Goal: Communication & Community: Answer question/provide support

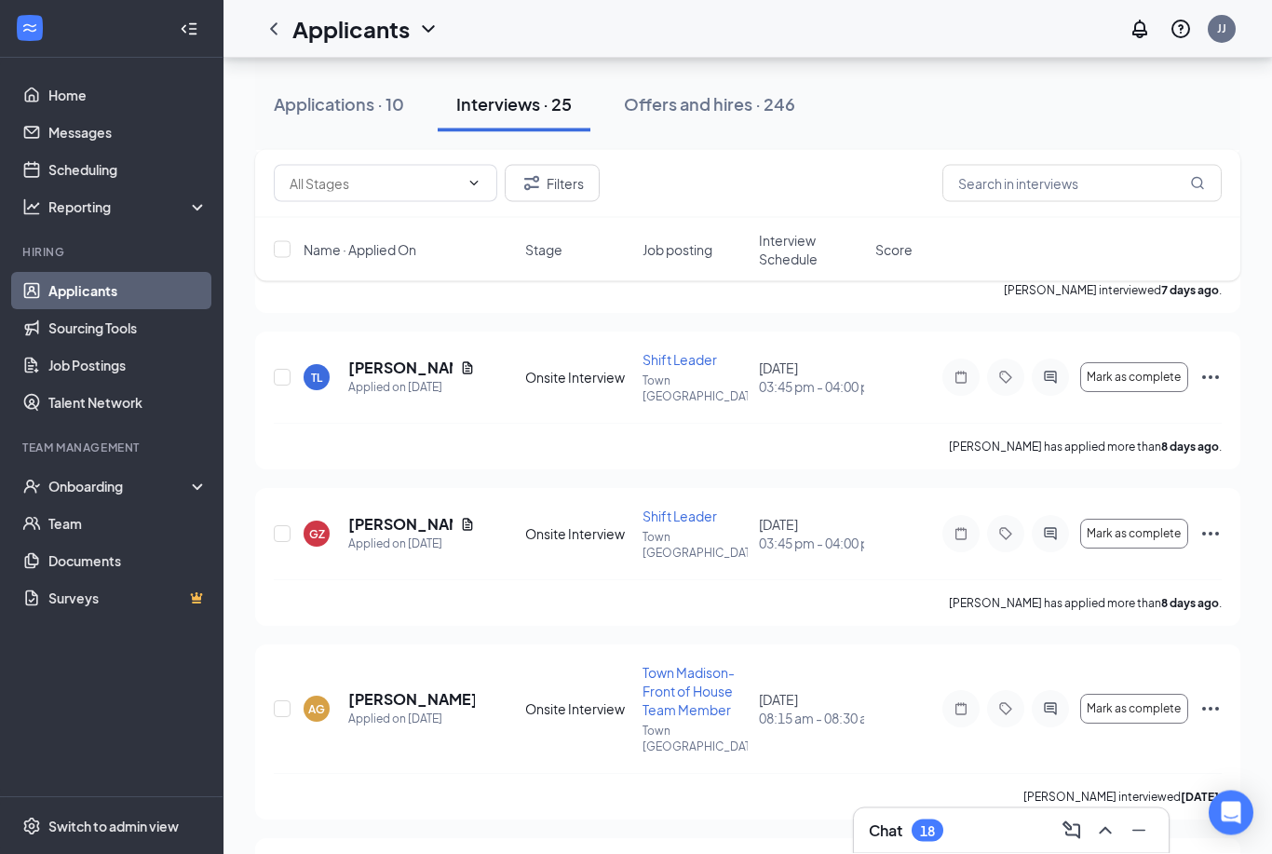
scroll to position [1061, 0]
click at [1053, 526] on icon "ActiveChat" at bounding box center [1050, 533] width 22 height 15
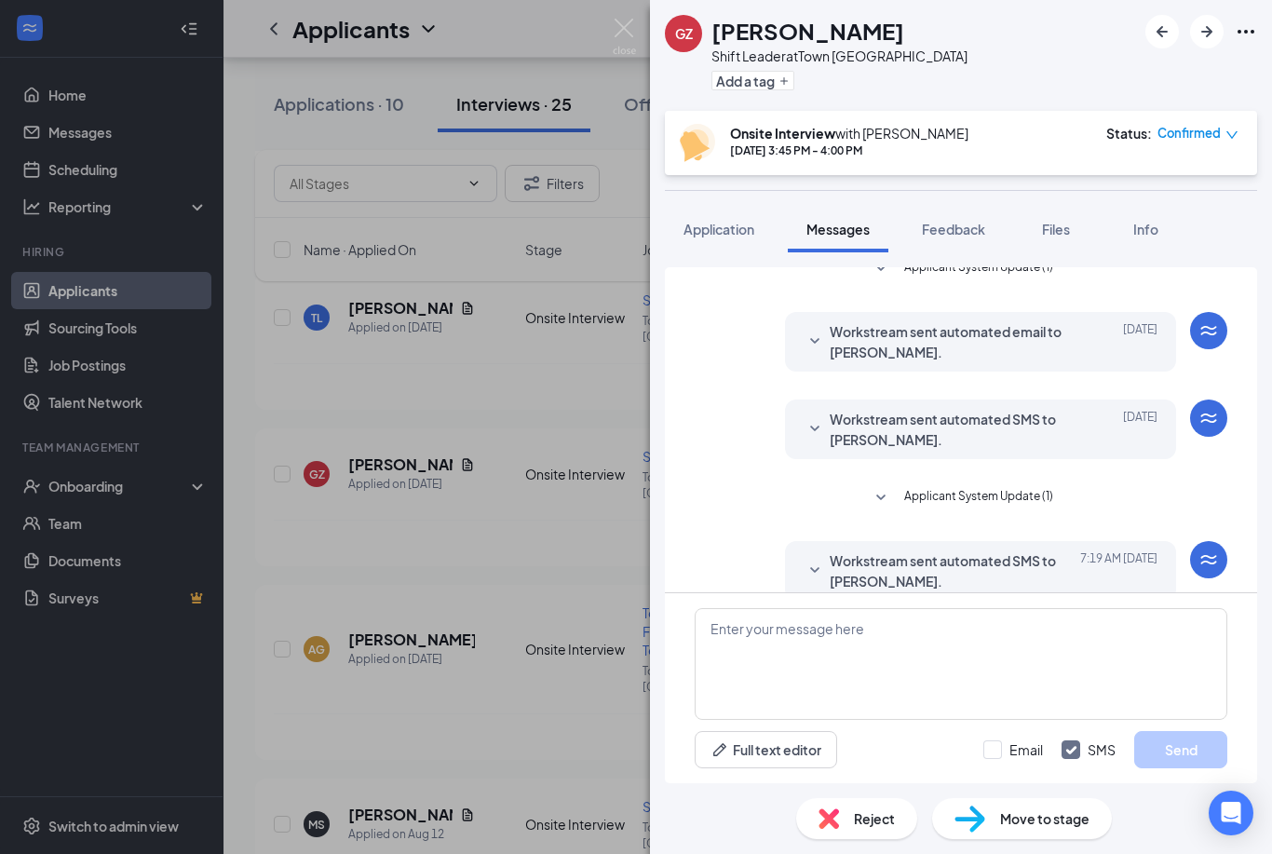
scroll to position [60, 0]
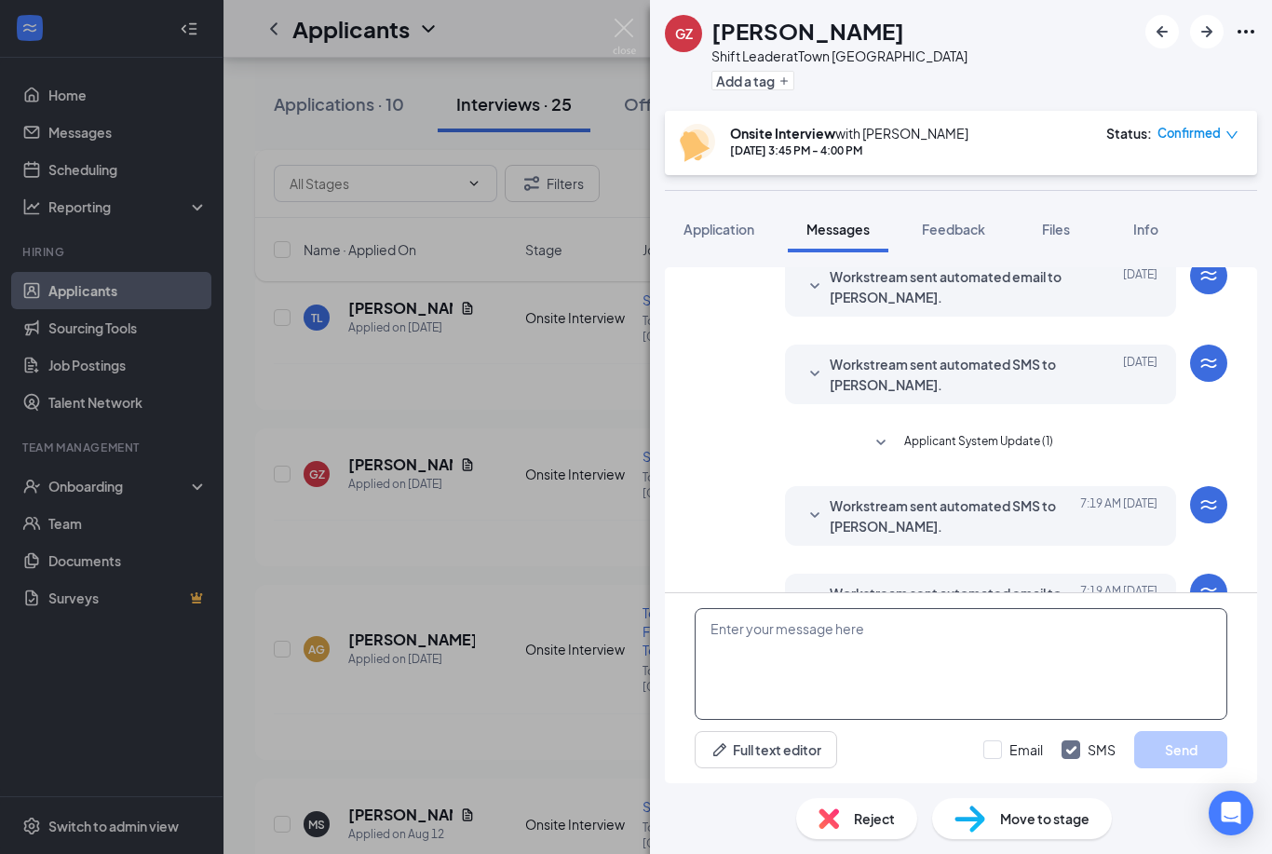
click at [806, 644] on textarea at bounding box center [961, 664] width 533 height 112
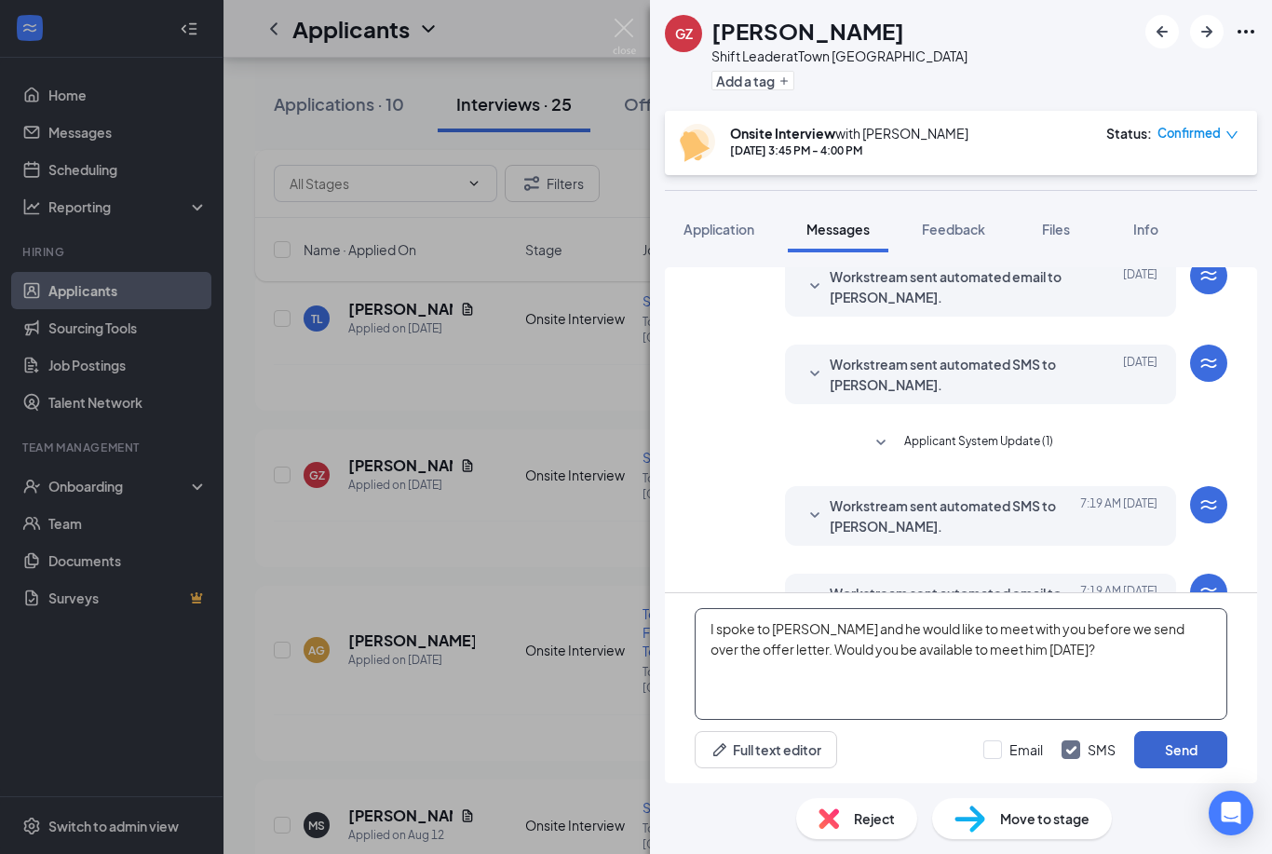
type textarea "I spoke to [PERSON_NAME] and he would like to meet with you before we send over…"
click at [1167, 757] on button "Send" at bounding box center [1180, 749] width 93 height 37
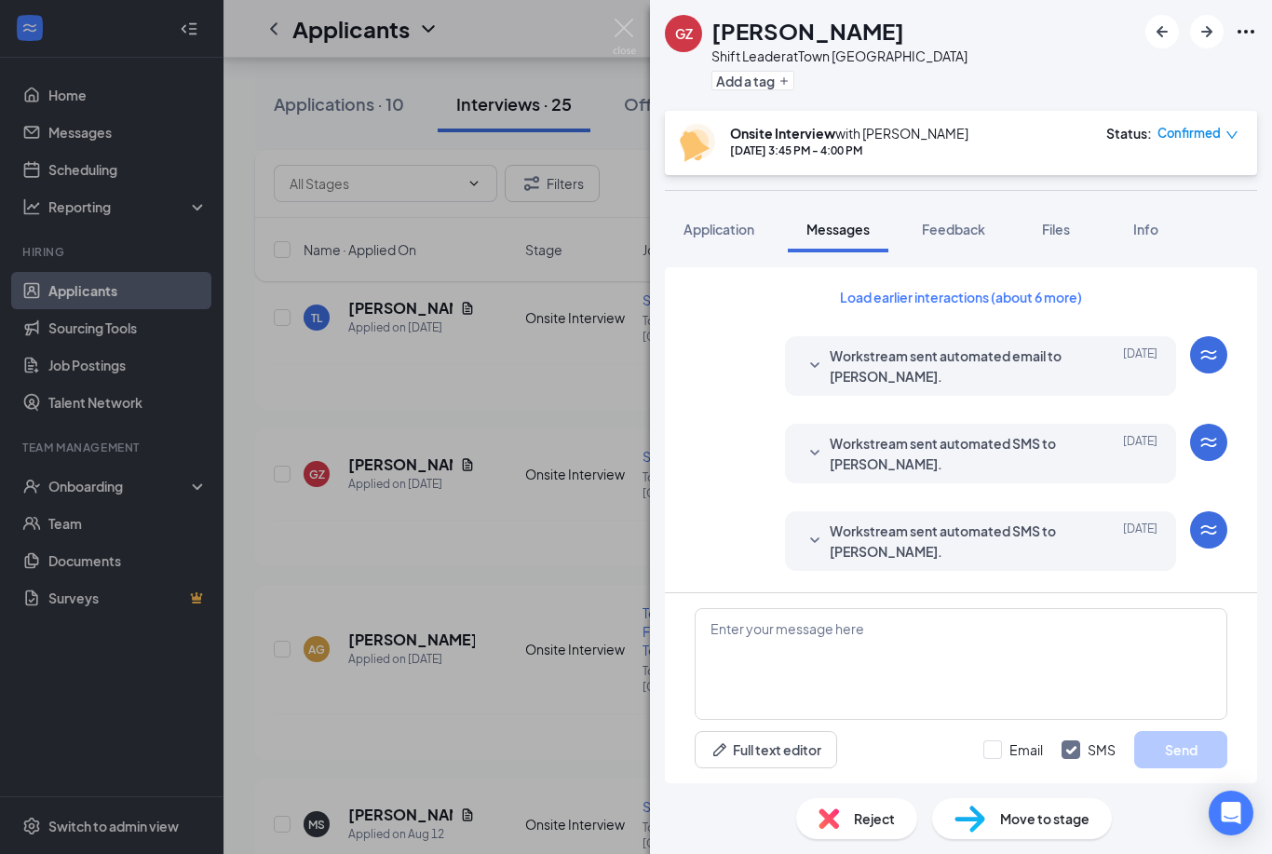
scroll to position [1119, 0]
click at [627, 31] on img at bounding box center [624, 37] width 23 height 36
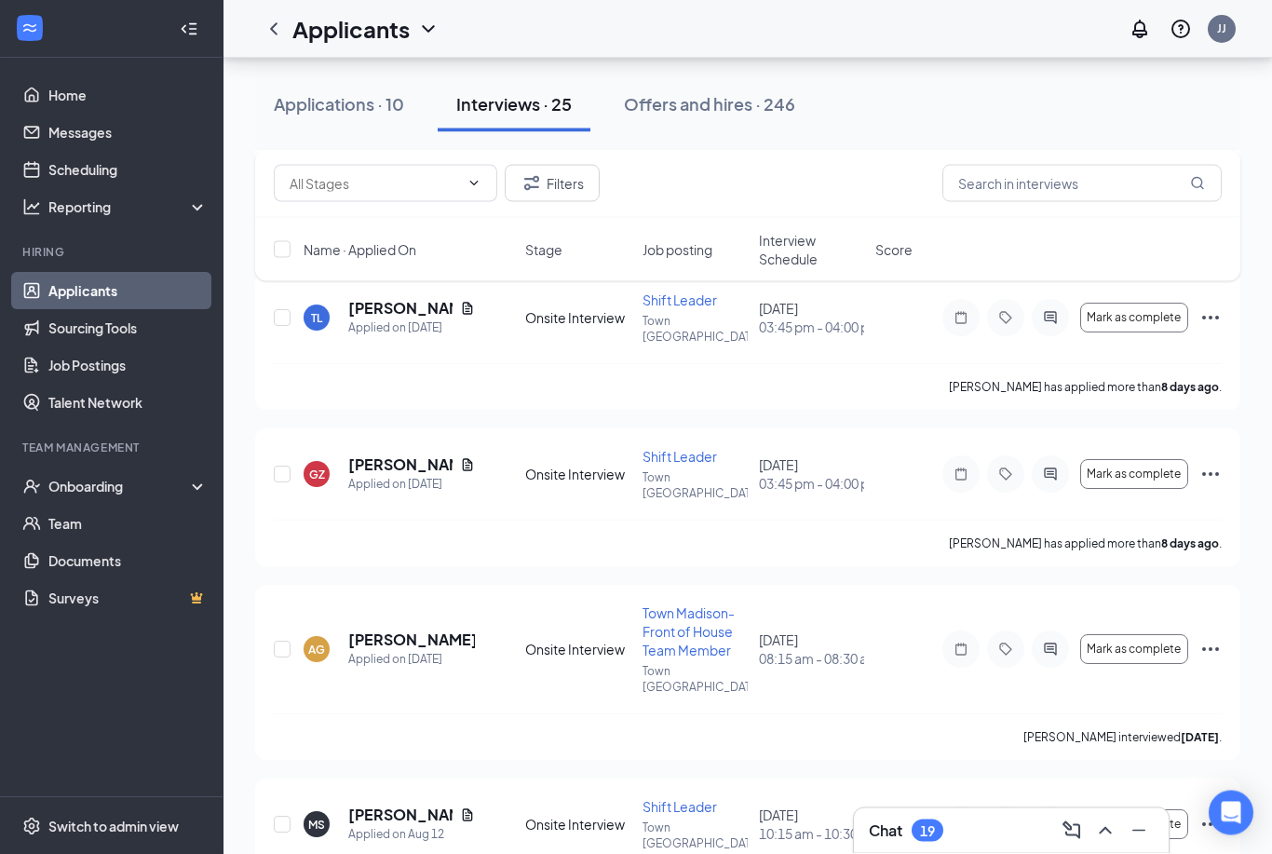
scroll to position [1120, 0]
click at [1101, 834] on icon "ChevronUp" at bounding box center [1105, 831] width 22 height 22
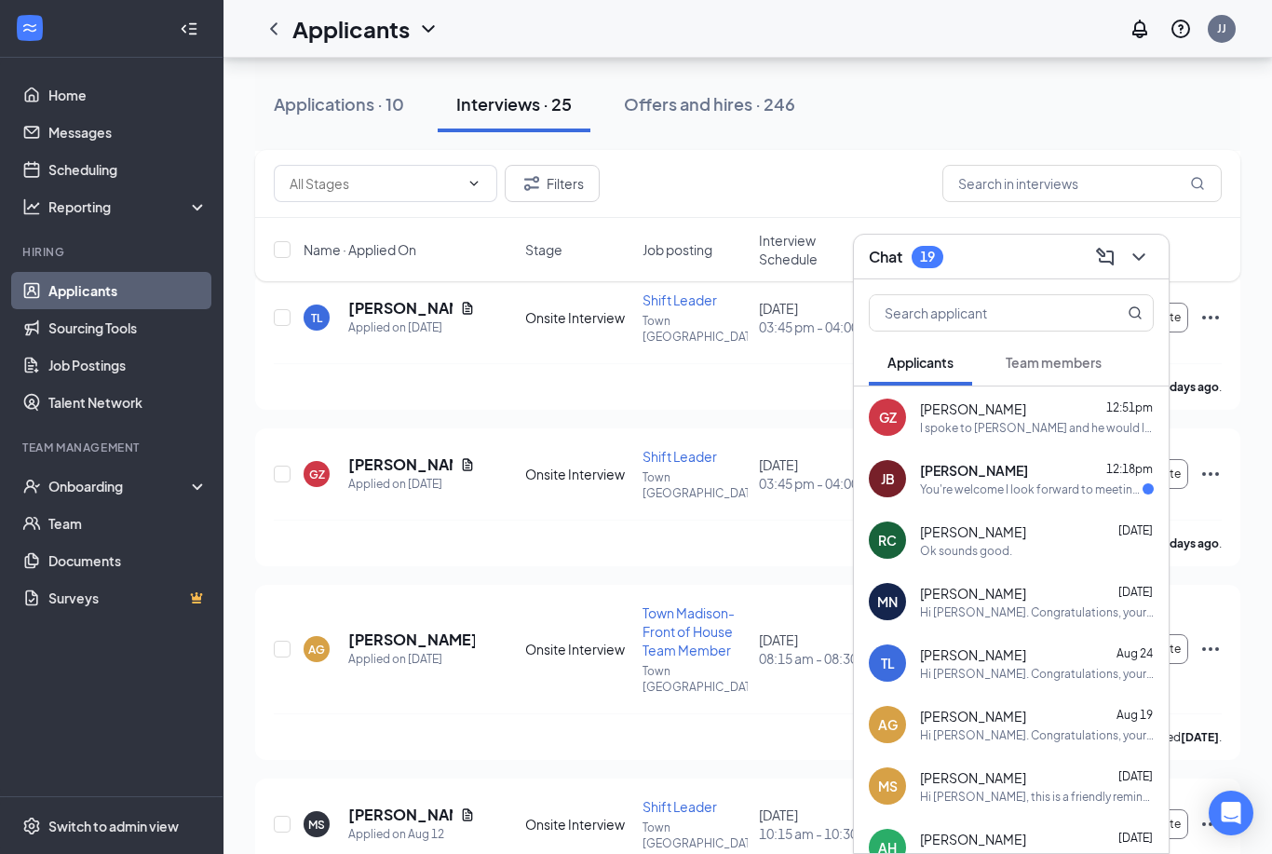
click at [995, 486] on div "You're welcome I look forward to meeting you [DATE]! Have a blessed day !" at bounding box center [1031, 489] width 223 height 16
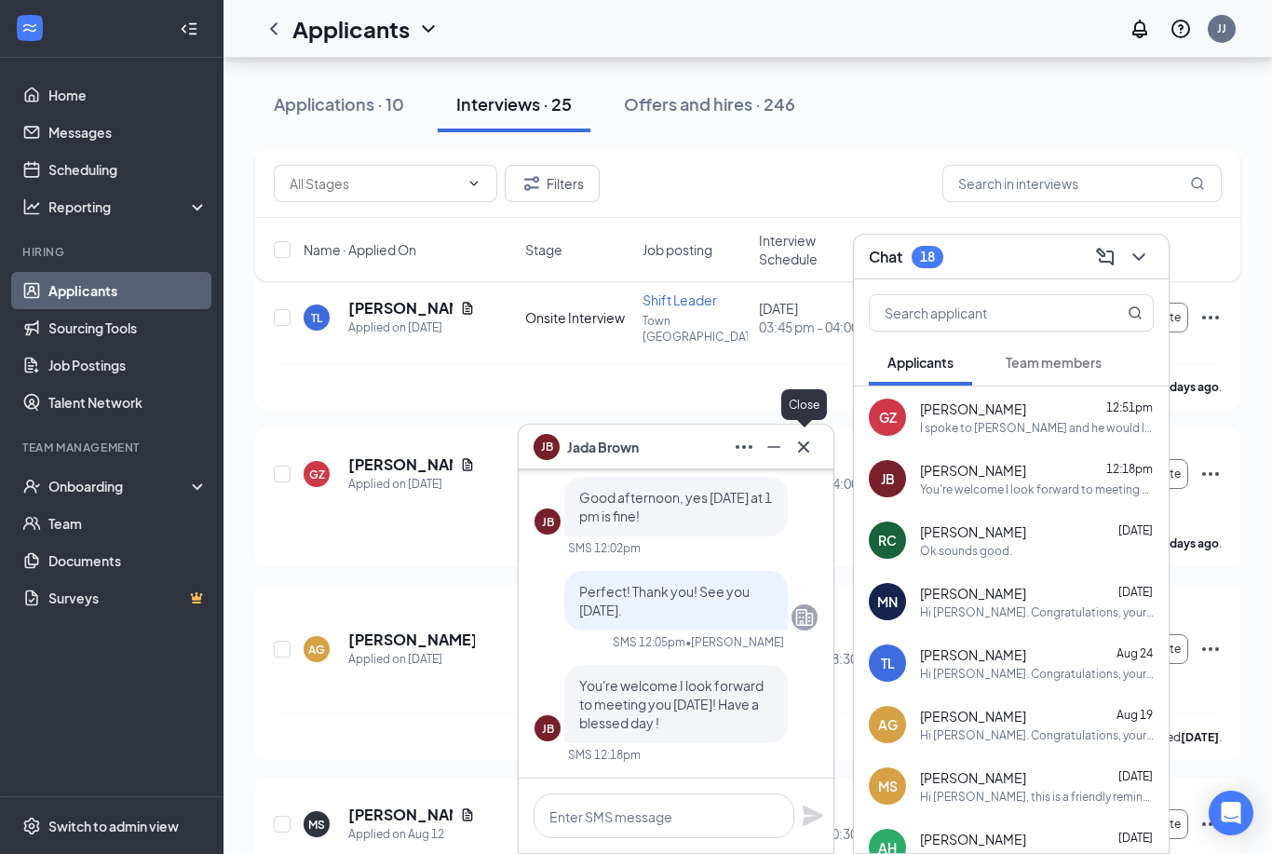
click at [808, 448] on icon "Cross" at bounding box center [804, 447] width 22 height 22
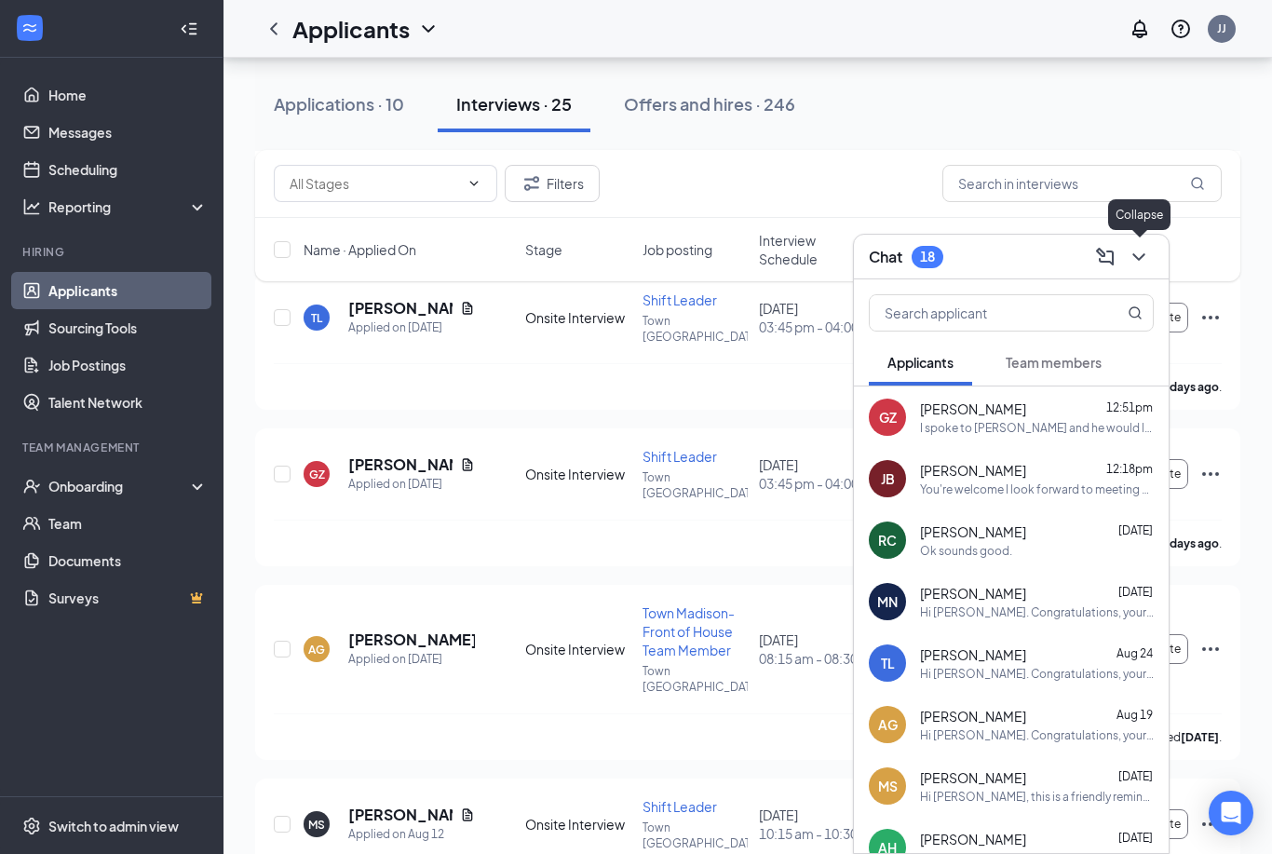
click at [1140, 255] on icon "ChevronDown" at bounding box center [1139, 257] width 22 height 22
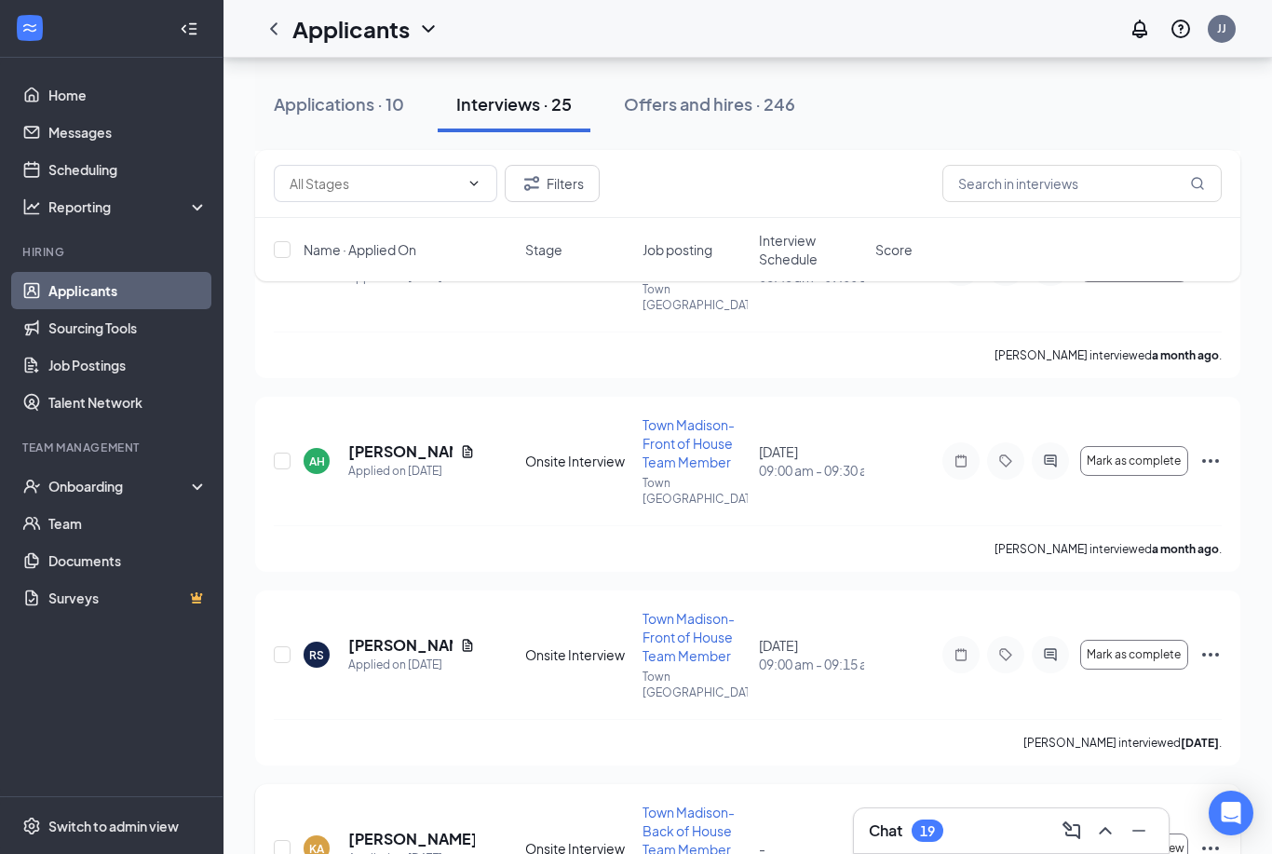
scroll to position [3655, 0]
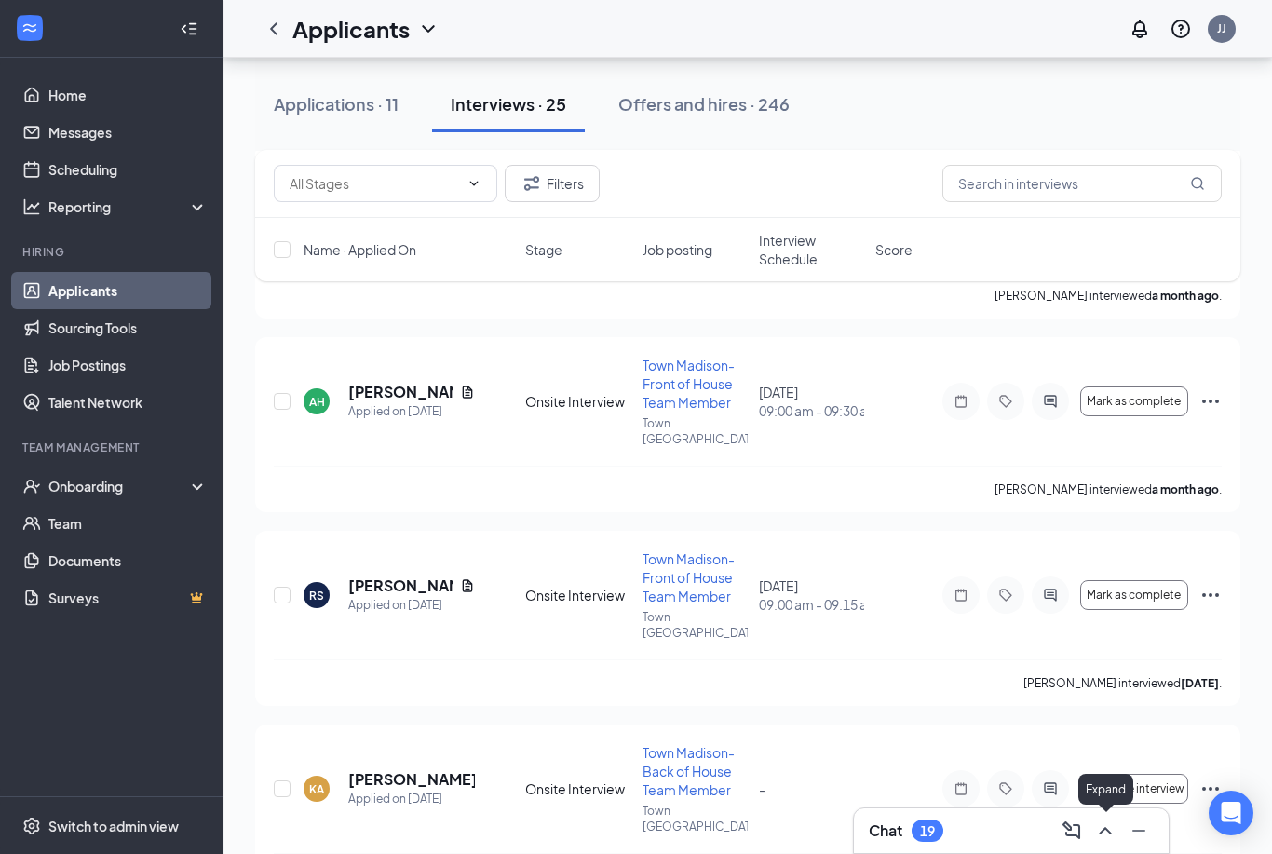
click at [1104, 835] on icon "ChevronUp" at bounding box center [1105, 831] width 22 height 22
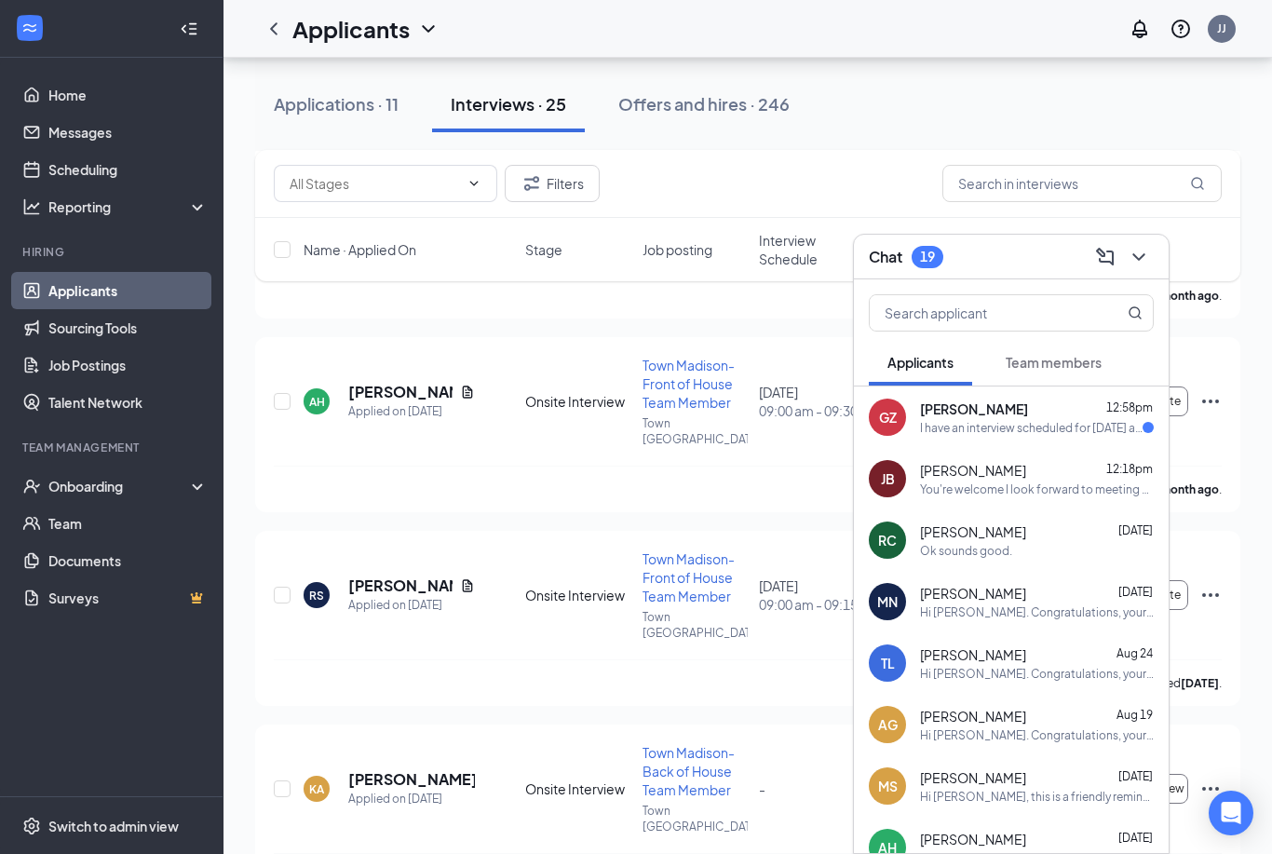
click at [998, 429] on div "I have an interview scheduled for [DATE] at 3:45 - 4. Am I able to meet him [DA…" at bounding box center [1031, 428] width 223 height 16
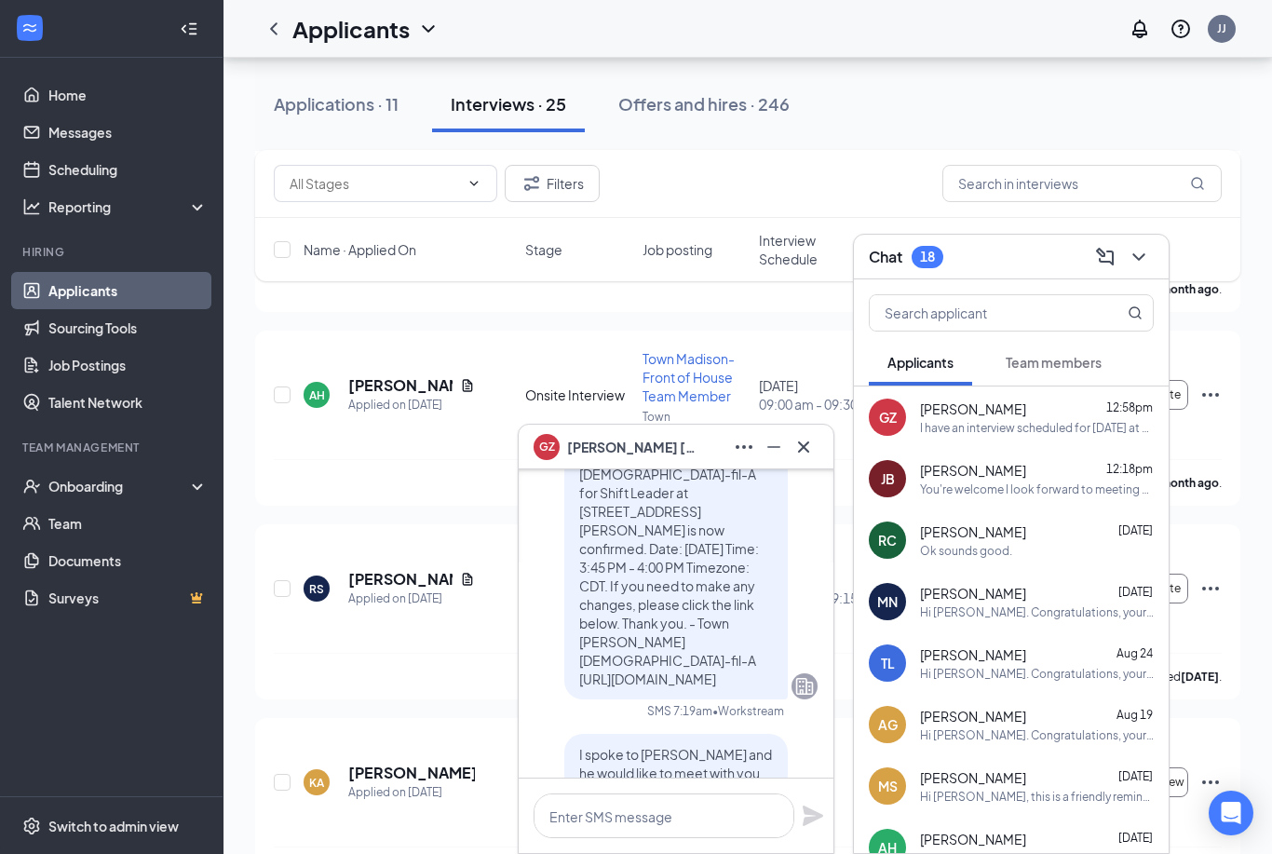
scroll to position [-260, 0]
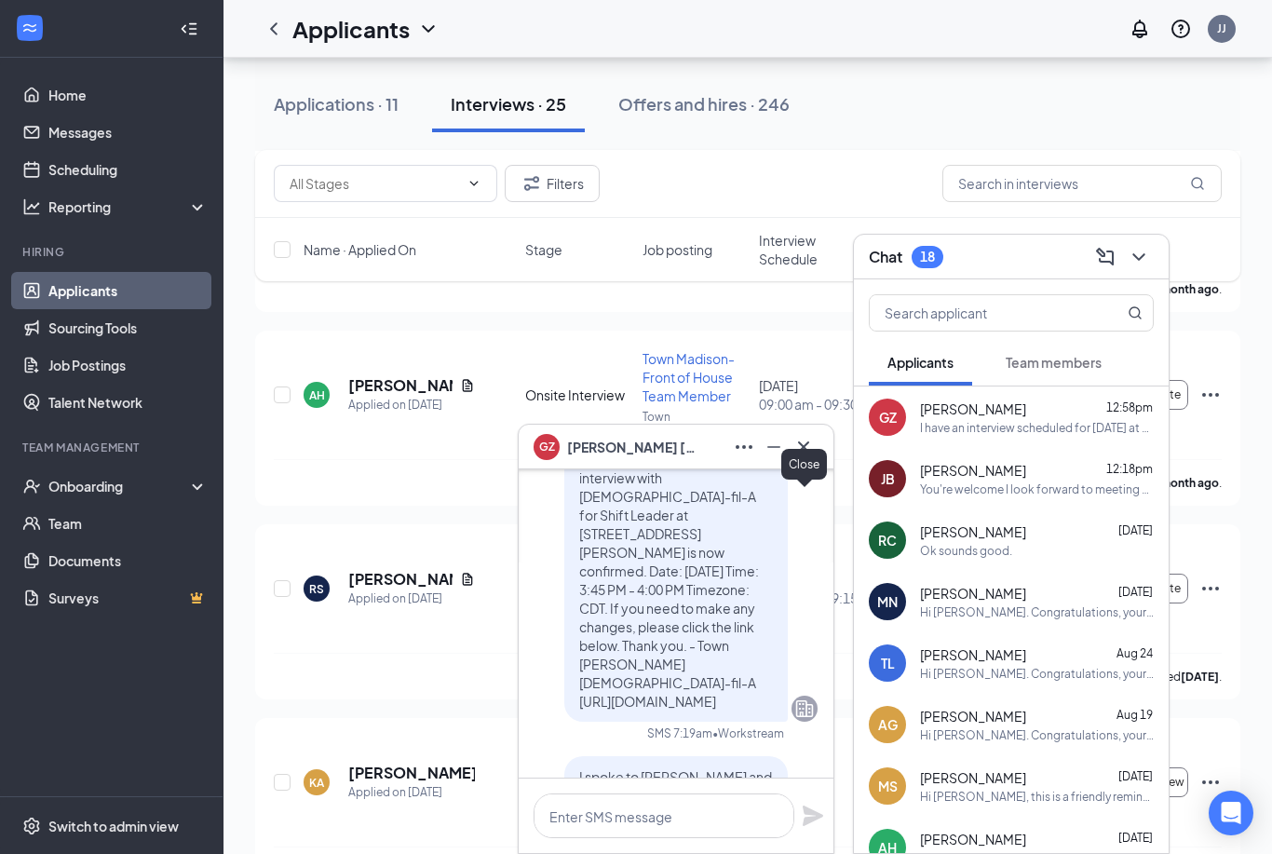
click at [806, 458] on icon "Cross" at bounding box center [804, 447] width 22 height 22
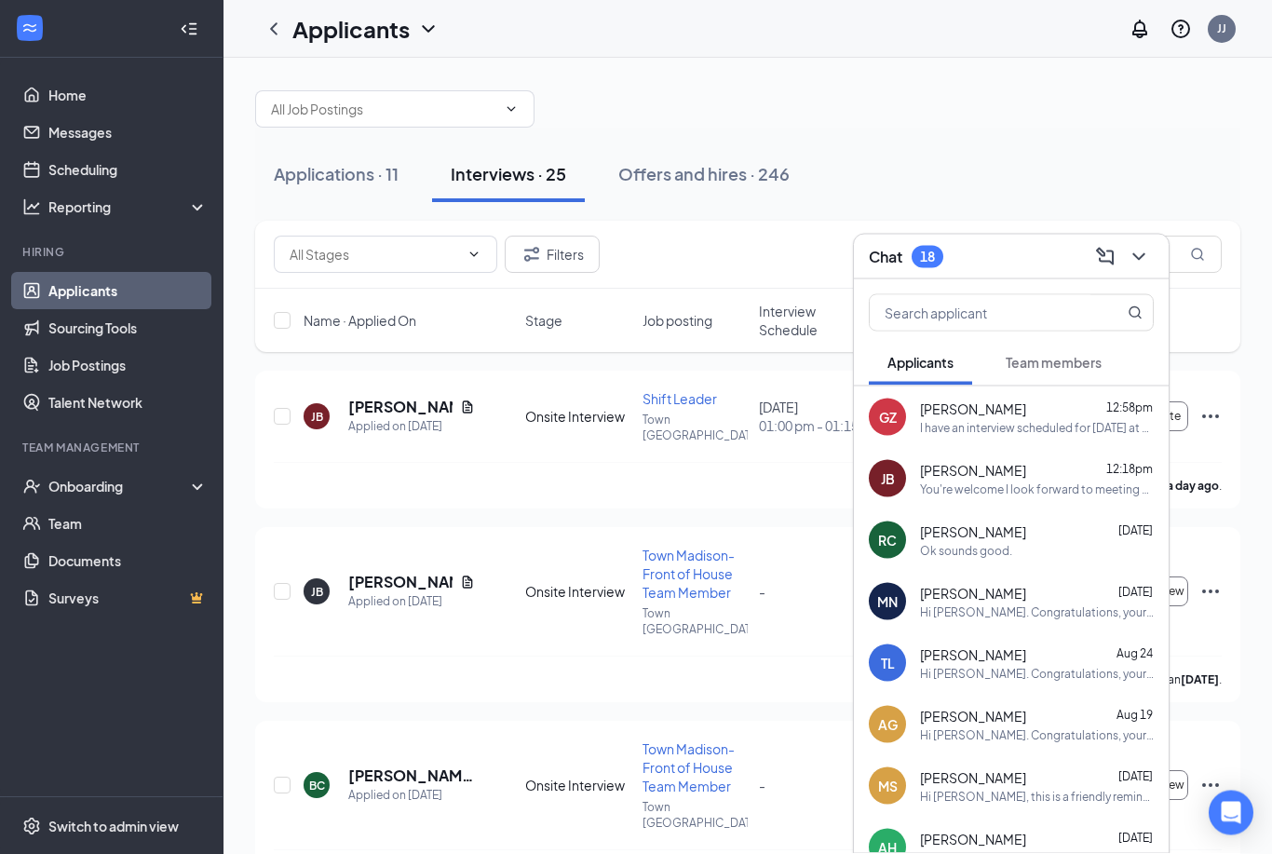
scroll to position [0, 0]
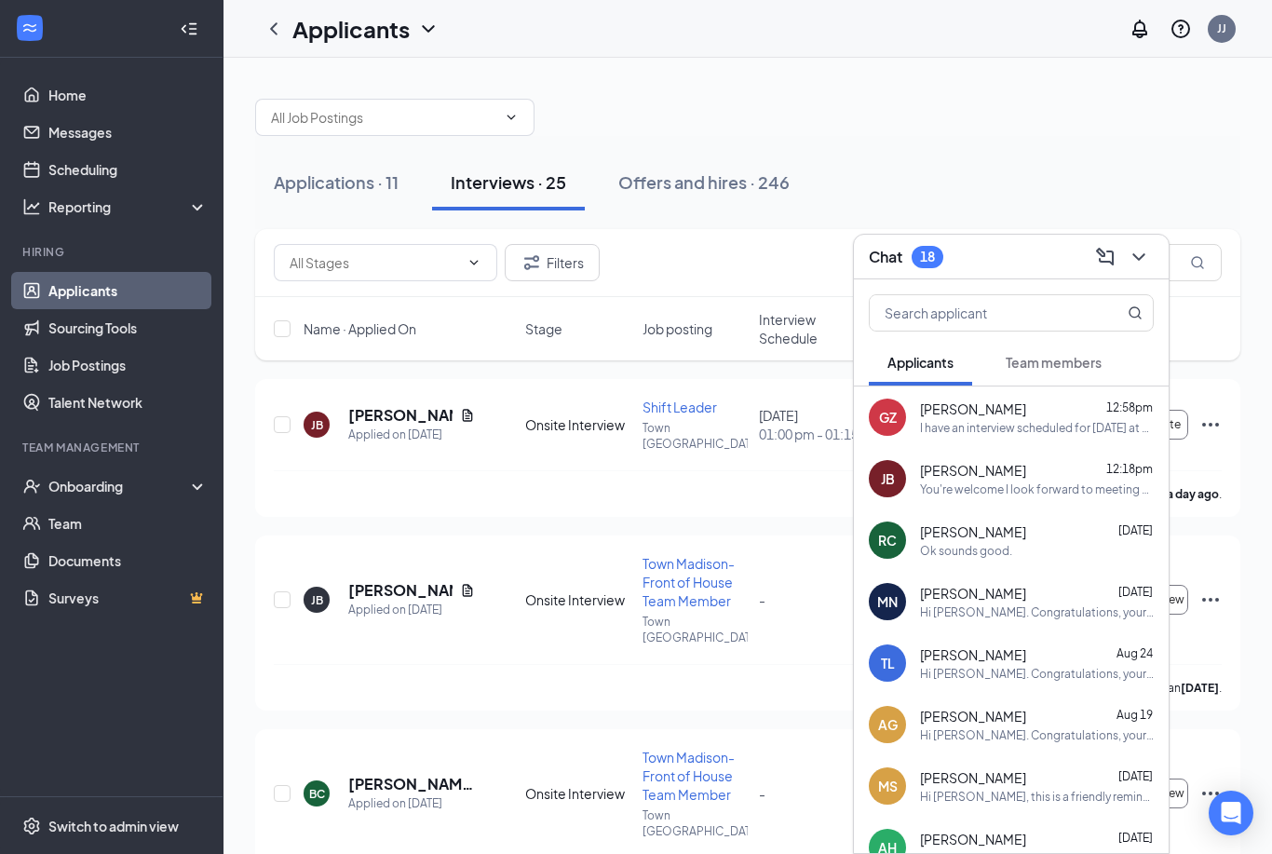
click at [947, 390] on div "[PERSON_NAME] 12:58pm I have an interview scheduled for [DATE] at 3:45 - 4. Am …" at bounding box center [1011, 416] width 315 height 61
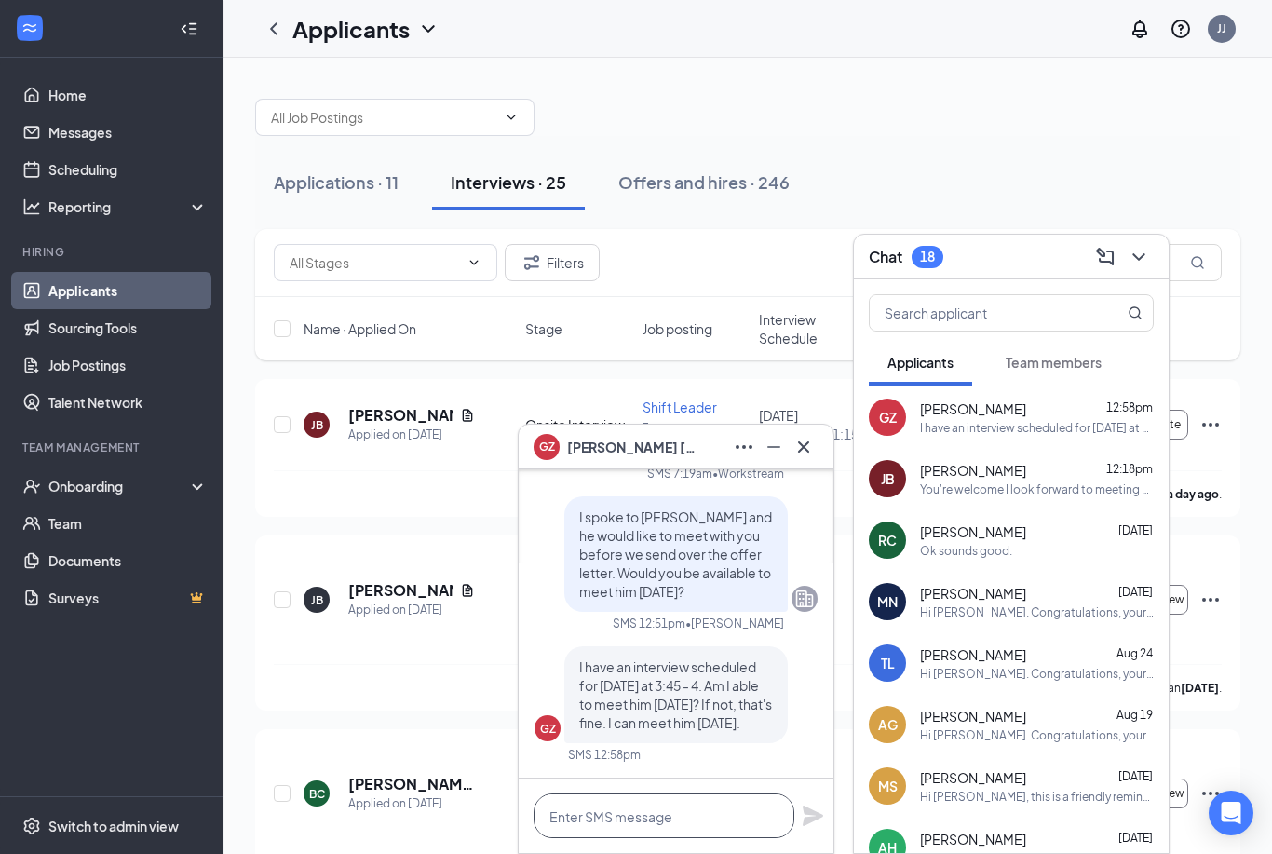
click at [617, 817] on textarea at bounding box center [664, 815] width 261 height 45
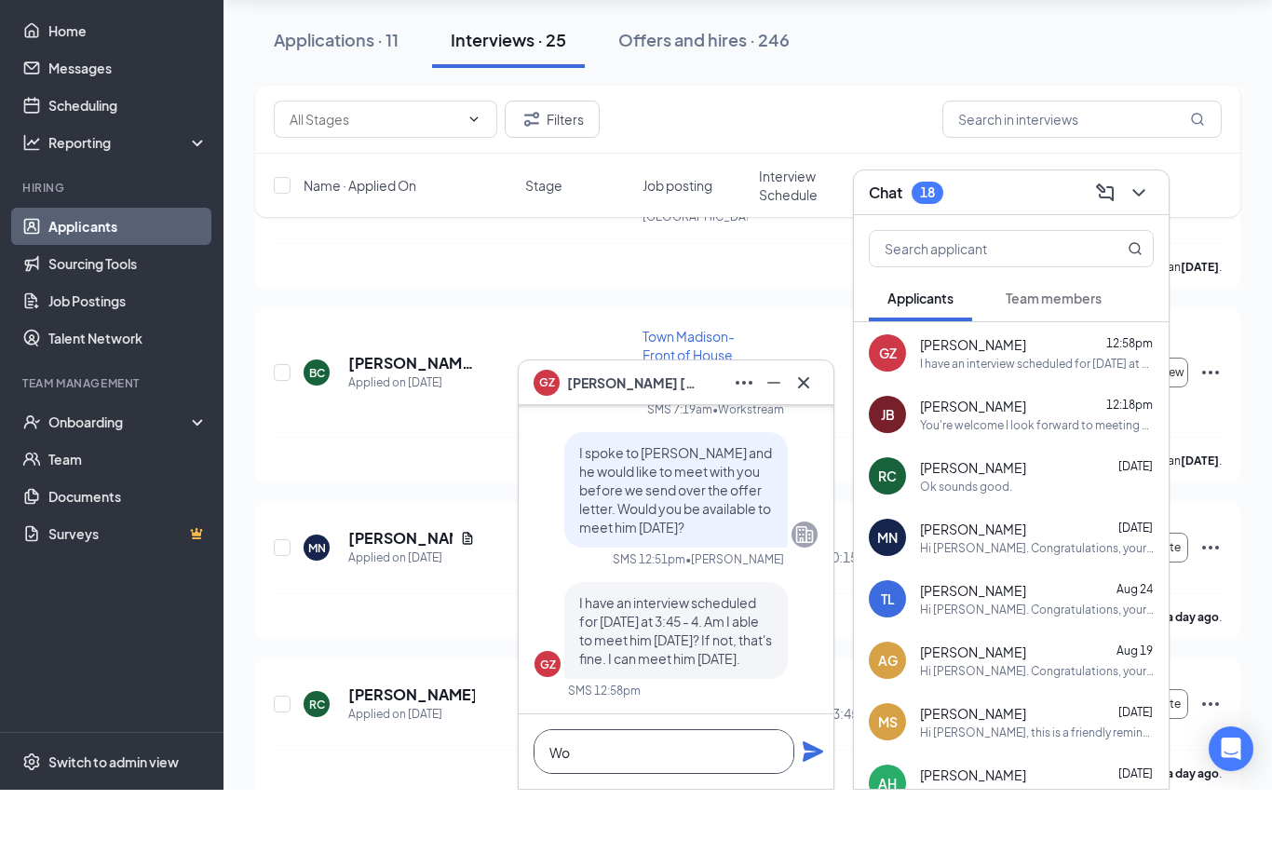
type textarea "W"
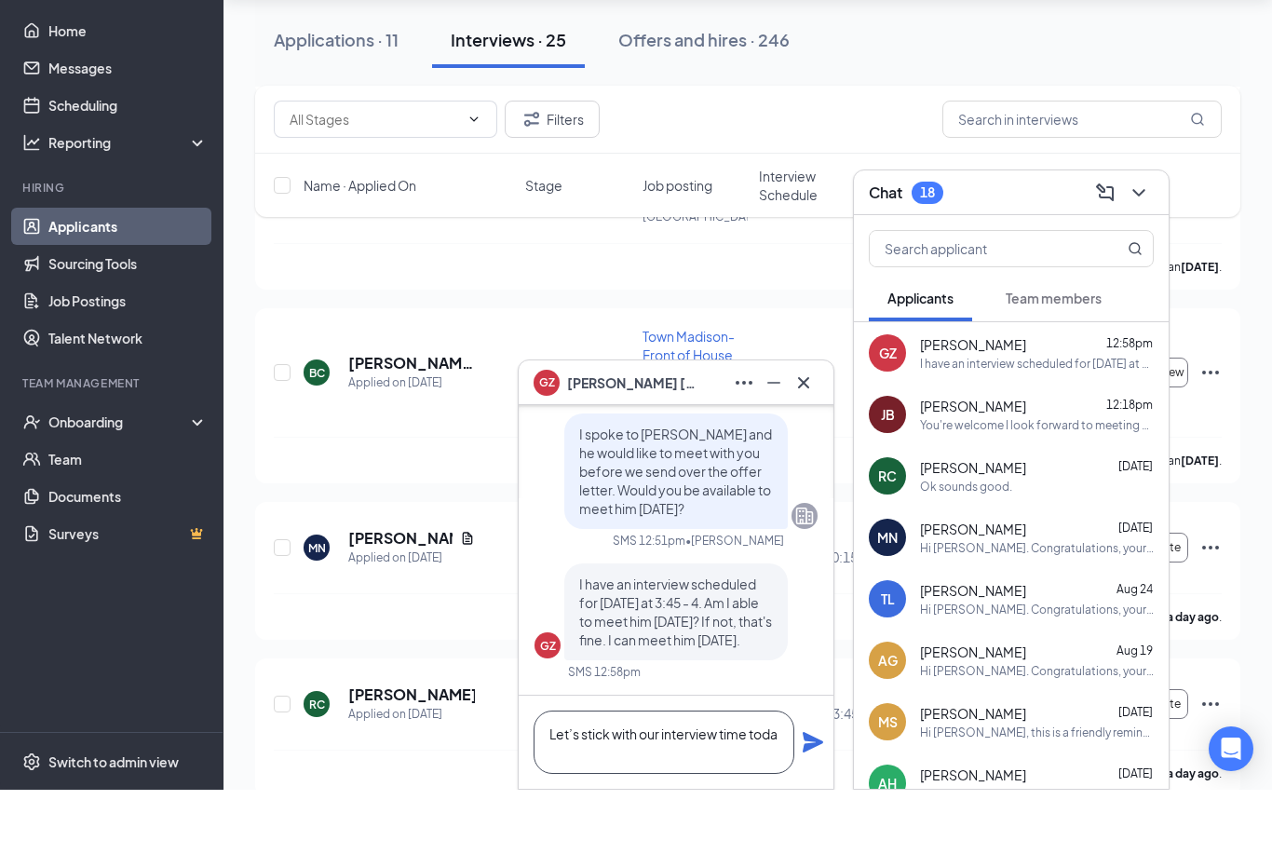
scroll to position [1, 0]
type textarea "Let’s stick with our interview time [DATE]. Sorry for the confusion."
click at [813, 796] on icon "Plane" at bounding box center [813, 806] width 20 height 20
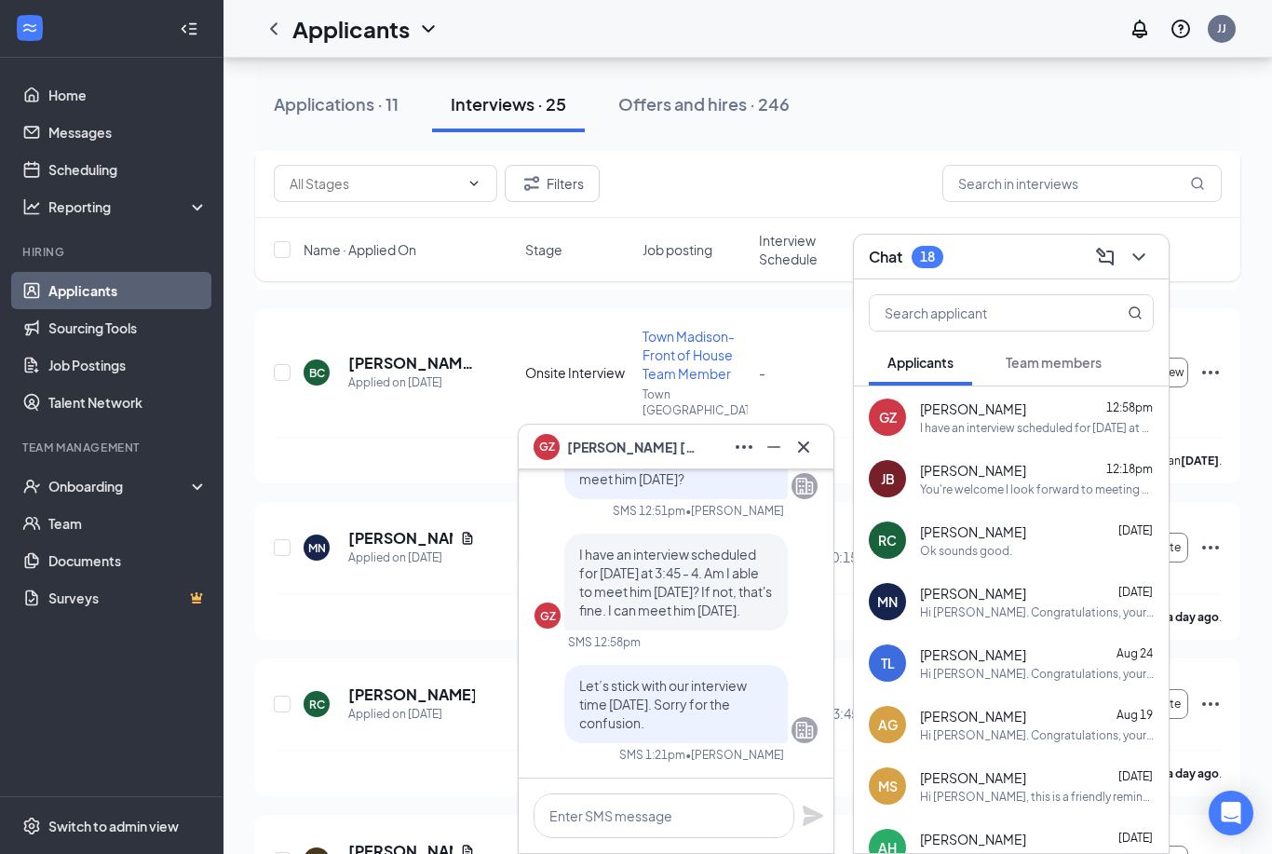
scroll to position [0, 0]
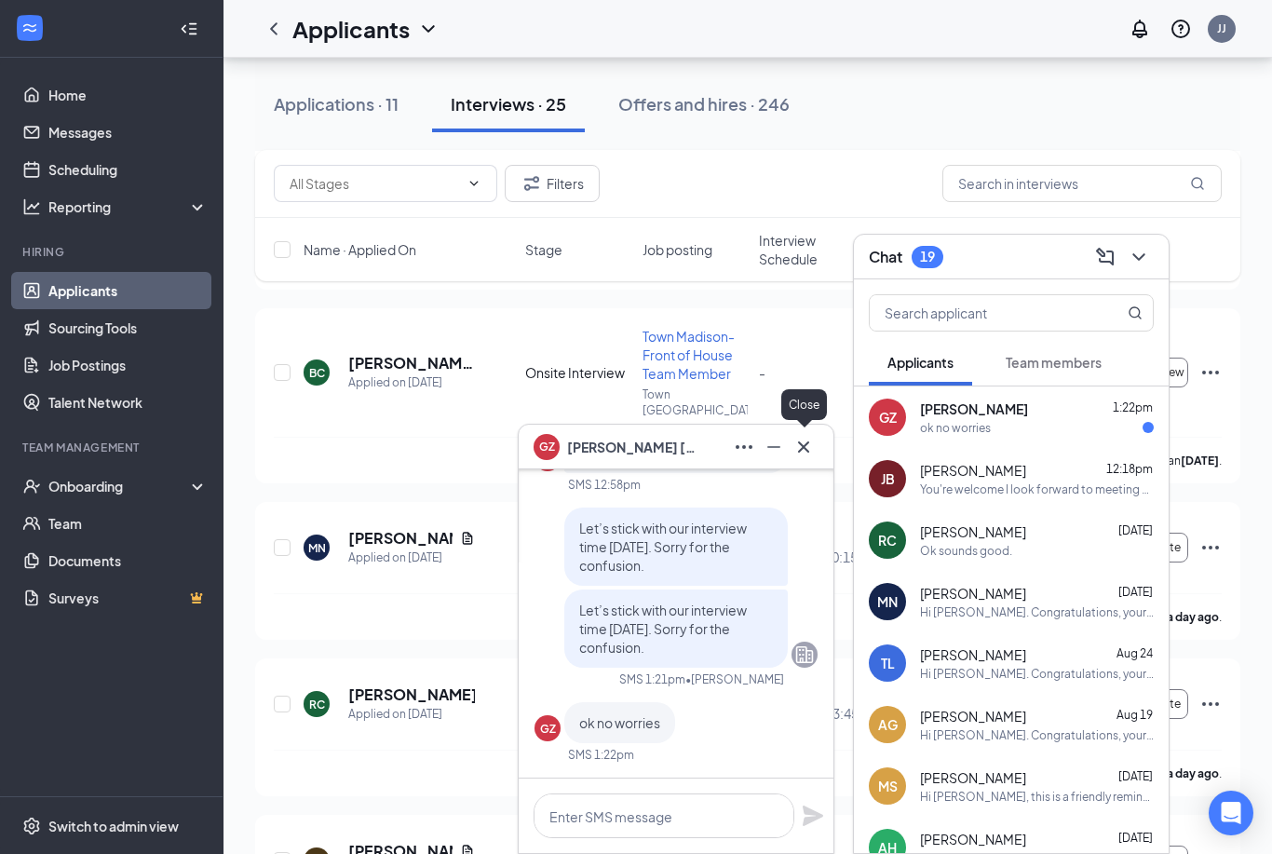
click at [808, 448] on icon "Cross" at bounding box center [804, 447] width 22 height 22
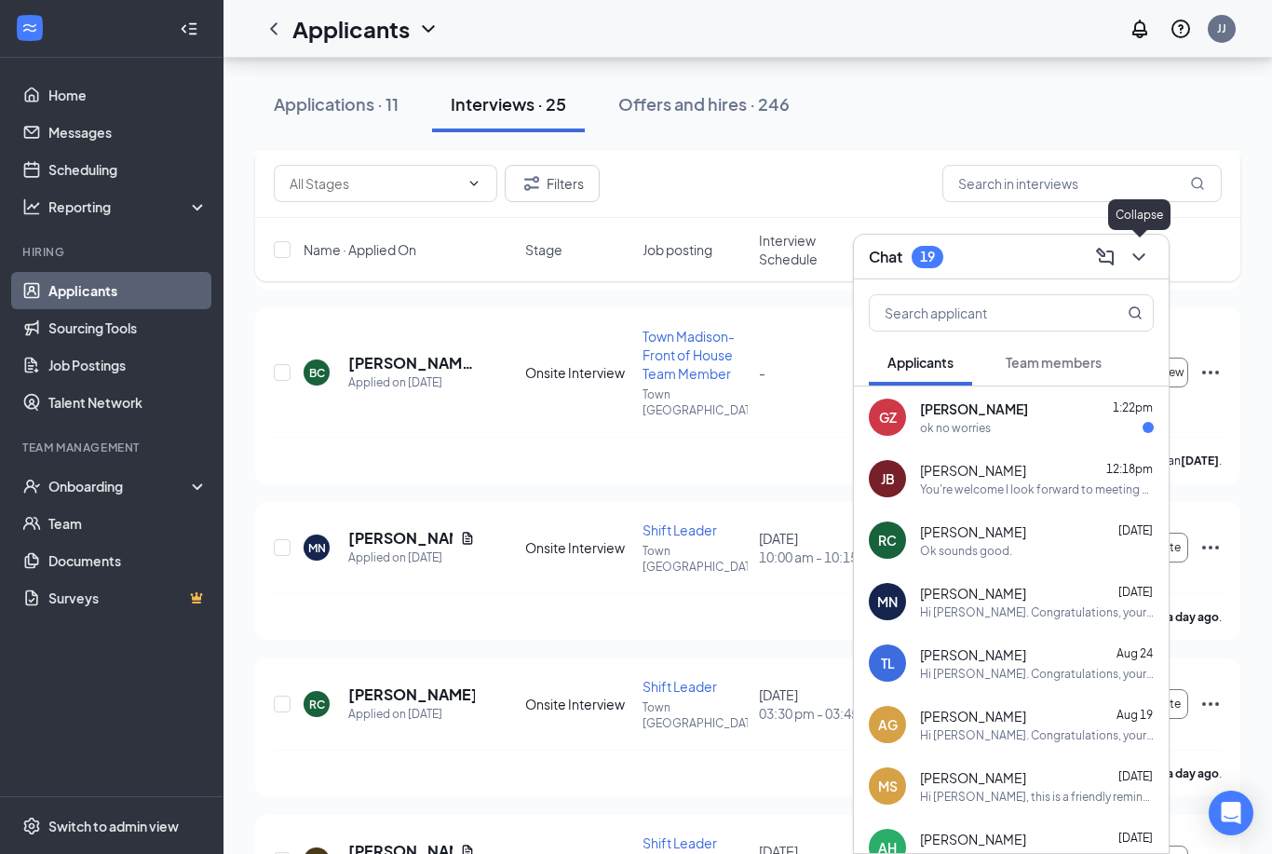
click at [1138, 260] on icon "ChevronDown" at bounding box center [1139, 257] width 22 height 22
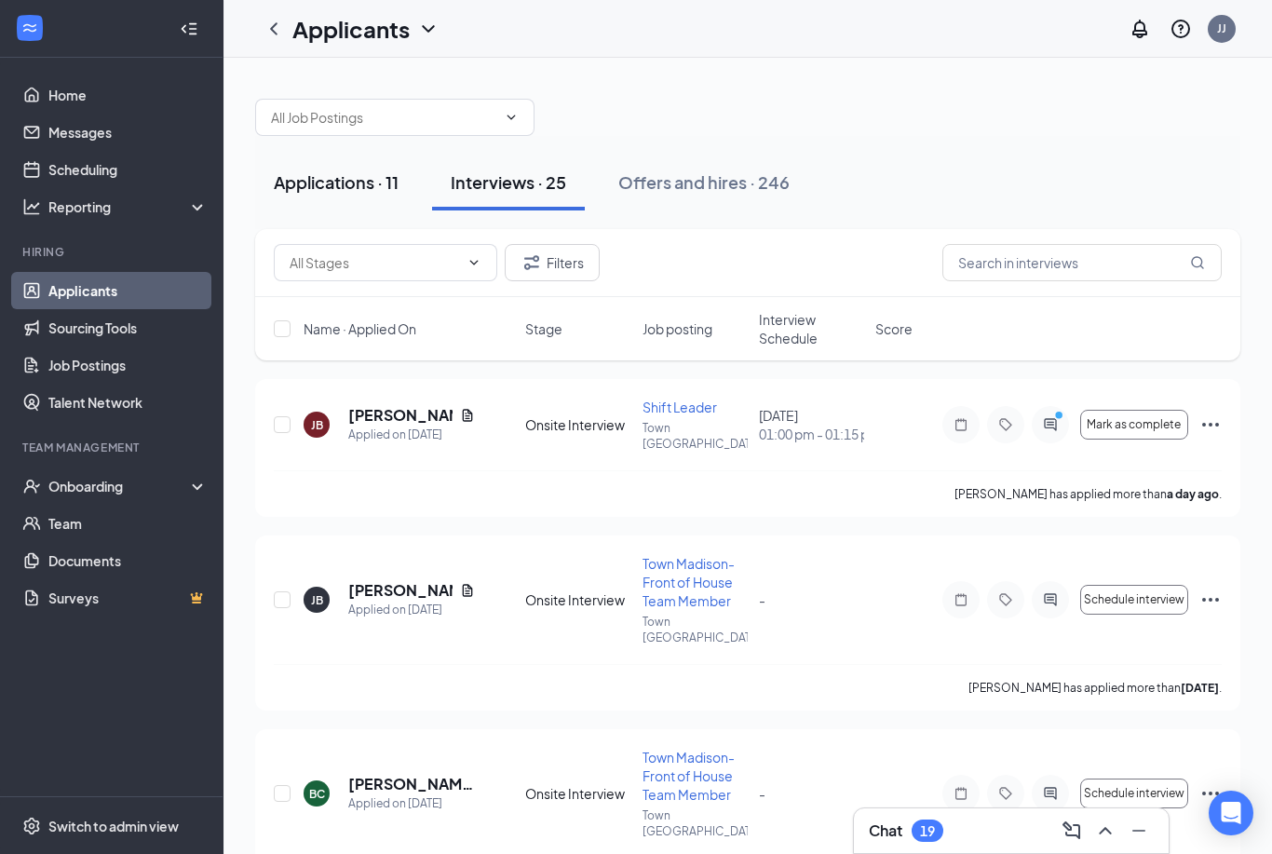
click at [324, 178] on div "Applications · 11" at bounding box center [336, 181] width 125 height 23
